Goal: Task Accomplishment & Management: Use online tool/utility

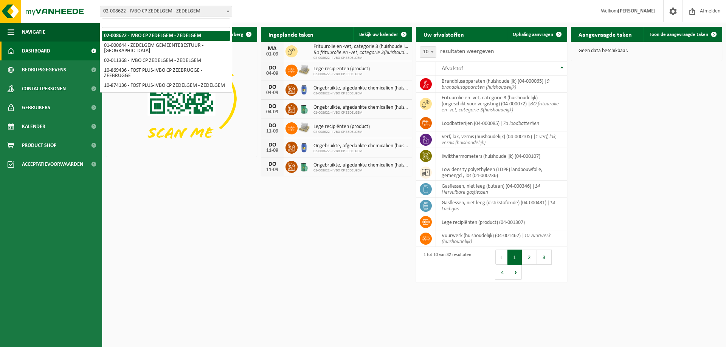
click at [158, 15] on span "02-008622 - IVBO CP ZEDELGEM - ZEDELGEM" at bounding box center [166, 11] width 132 height 11
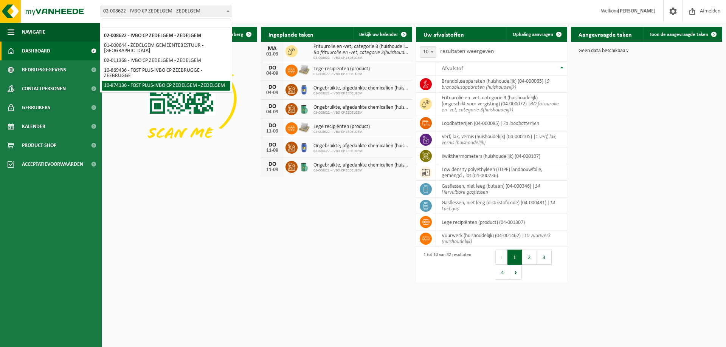
select select "106495"
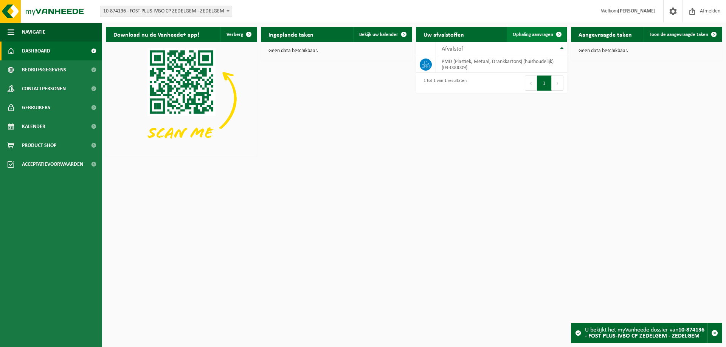
click at [532, 35] on span "Ophaling aanvragen" at bounding box center [533, 34] width 40 height 5
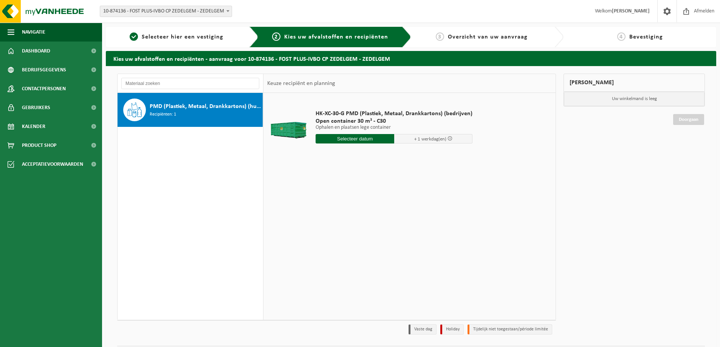
click at [355, 138] on input "text" at bounding box center [355, 138] width 79 height 9
click at [400, 157] on icon at bounding box center [401, 156] width 12 height 12
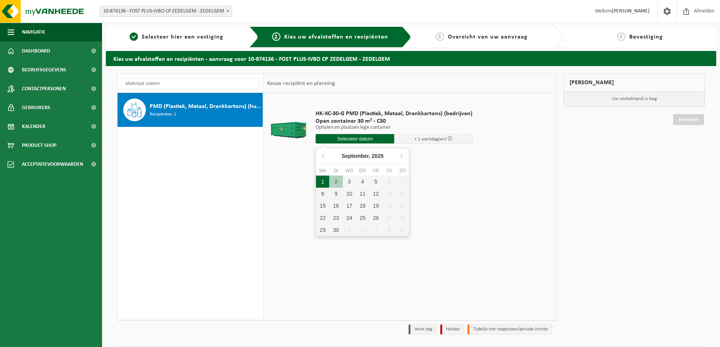
click at [320, 182] on div "1" at bounding box center [322, 182] width 13 height 12
type input "Van 2025-09-01"
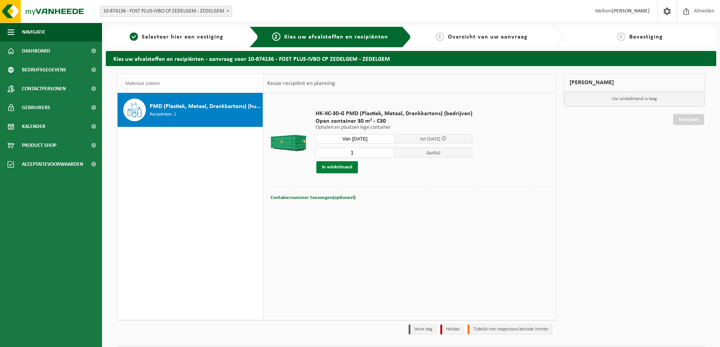
click at [339, 168] on button "In winkelmand" at bounding box center [337, 167] width 42 height 12
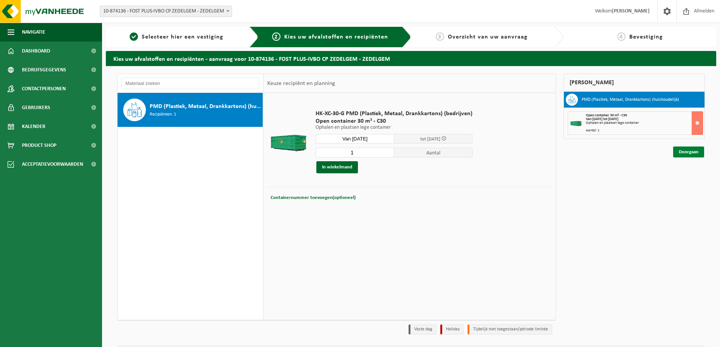
click at [694, 152] on link "Doorgaan" at bounding box center [688, 152] width 31 height 11
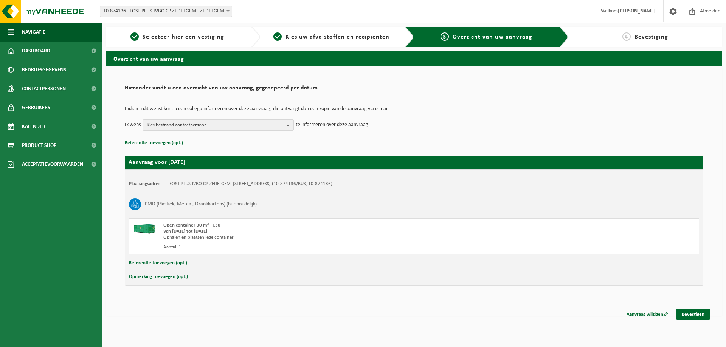
click at [172, 277] on button "Opmerking toevoegen (opt.)" at bounding box center [158, 277] width 59 height 10
click at [172, 277] on input "text" at bounding box center [428, 277] width 525 height 11
type input "graag 1/09 doorheen de dag aub"
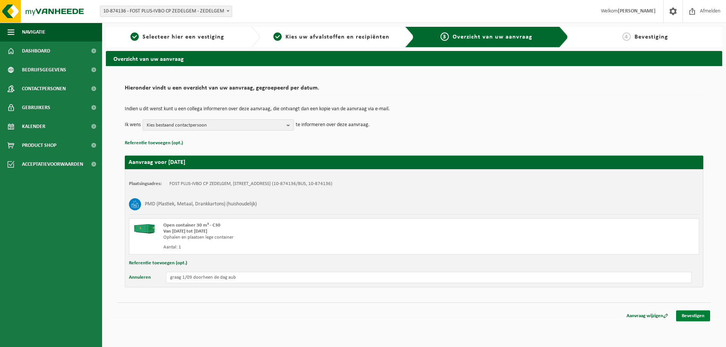
click at [693, 312] on link "Bevestigen" at bounding box center [693, 316] width 34 height 11
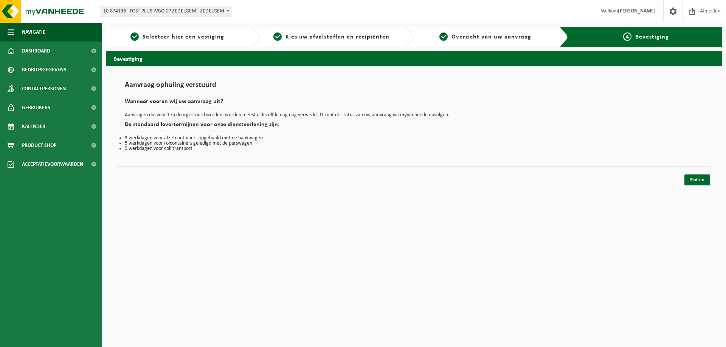
click at [694, 174] on div "Sluiten" at bounding box center [414, 171] width 594 height 8
click at [696, 177] on link "Sluiten" at bounding box center [697, 180] width 26 height 11
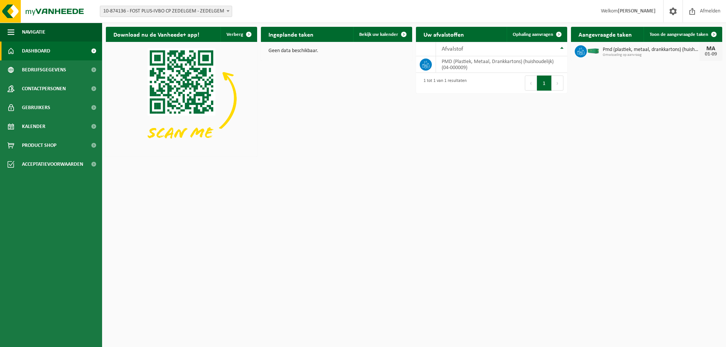
click at [140, 9] on span "10-874136 - FOST PLUS-IVBO CP ZEDELGEM - ZEDELGEM" at bounding box center [166, 11] width 132 height 11
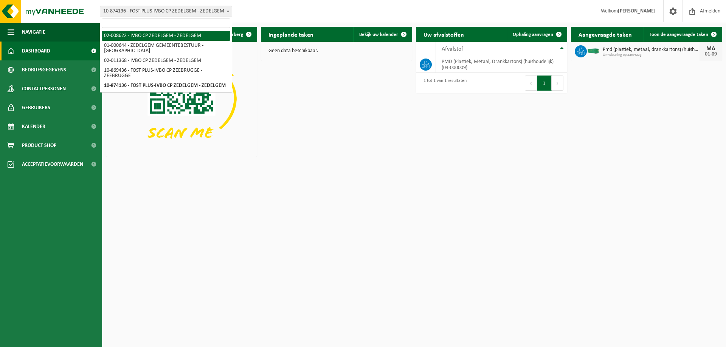
select select "5341"
